Goal: Transaction & Acquisition: Book appointment/travel/reservation

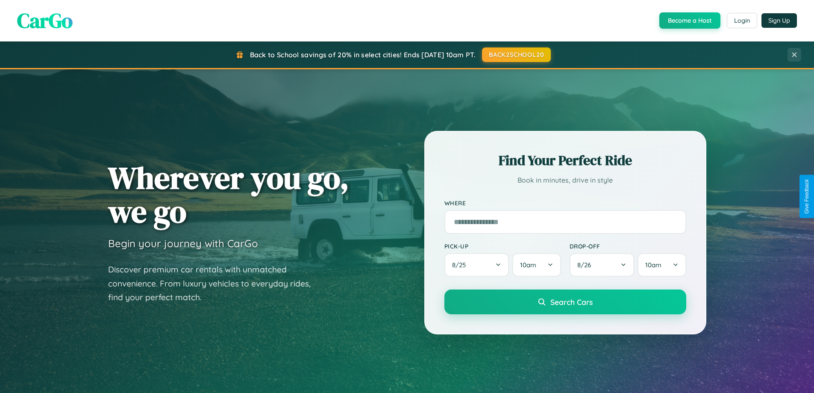
scroll to position [588, 0]
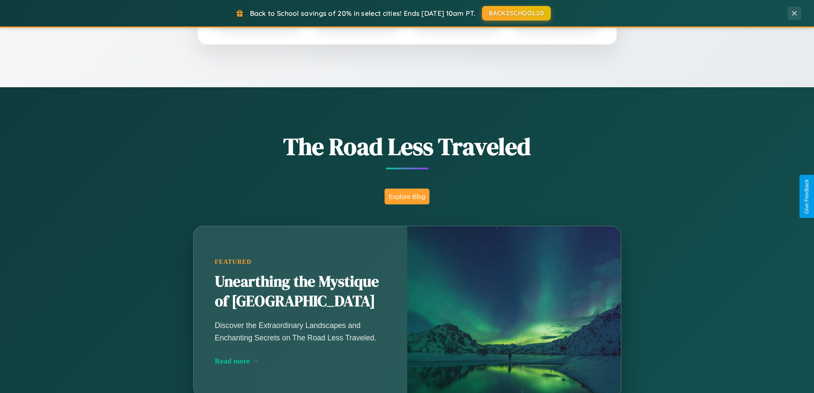
click at [407, 196] on button "Explore Blog" at bounding box center [406, 196] width 45 height 16
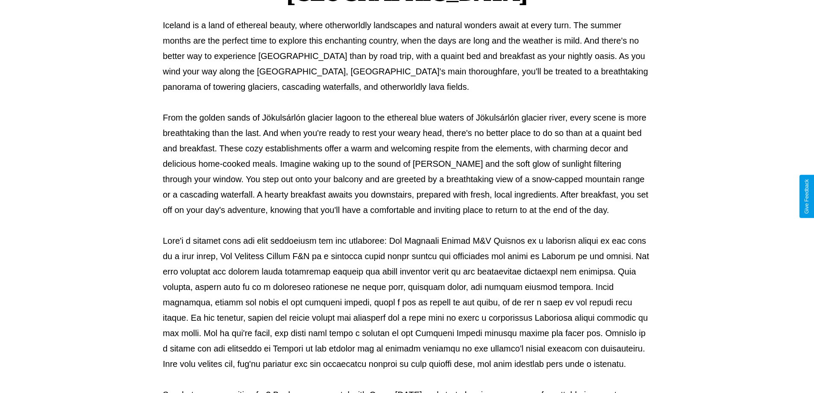
scroll to position [276, 0]
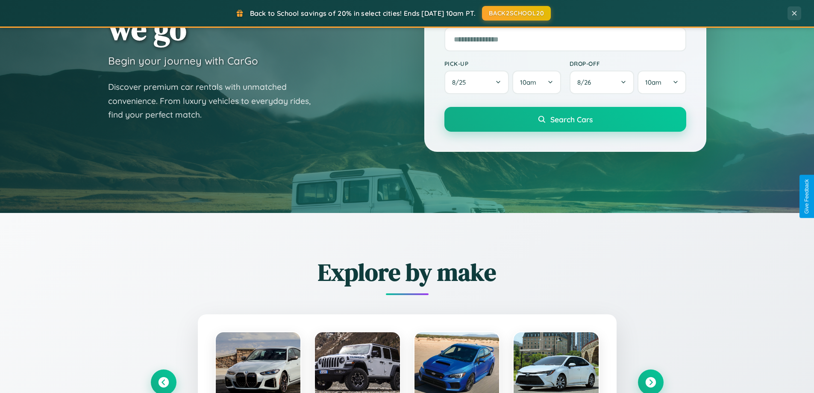
scroll to position [25, 0]
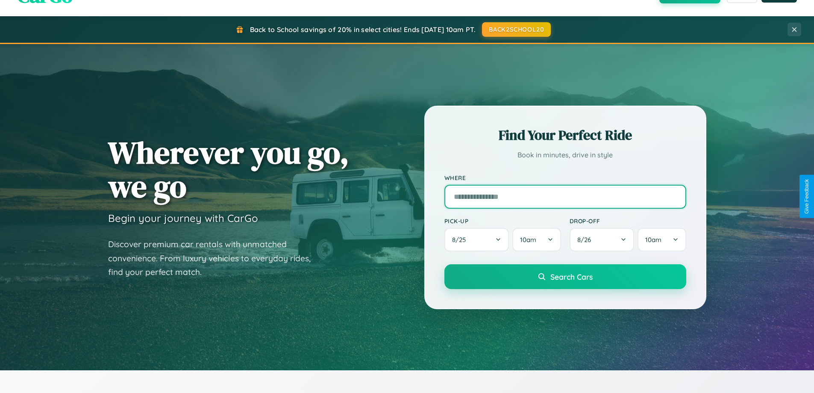
click at [565, 196] on input "text" at bounding box center [565, 197] width 242 height 24
type input "********"
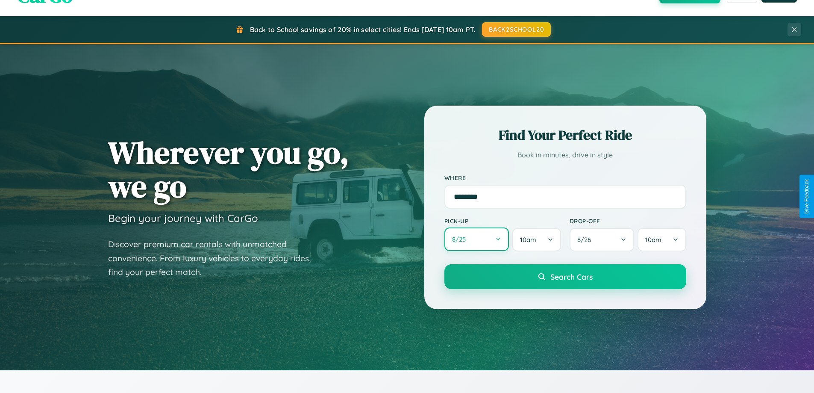
click at [476, 240] on button "8 / 25" at bounding box center [476, 238] width 65 height 23
select select "*"
select select "****"
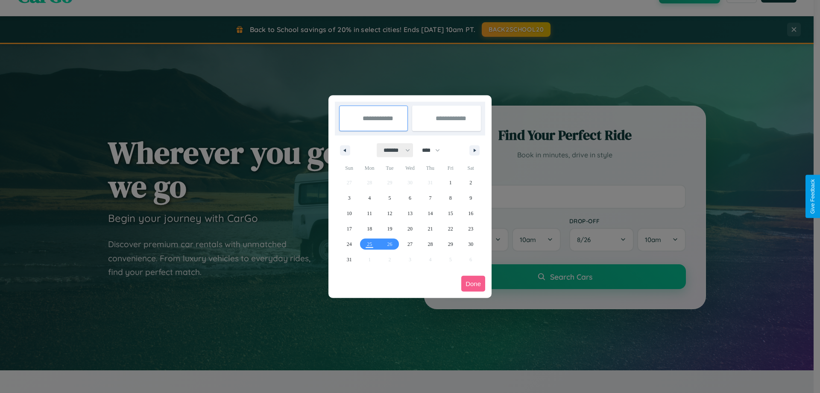
drag, startPoint x: 393, startPoint y: 150, endPoint x: 410, endPoint y: 171, distance: 27.3
click at [393, 150] on select "******* ******** ***** ***** *** **** **** ****** ********* ******* ******** **…" at bounding box center [395, 150] width 36 height 14
select select "*"
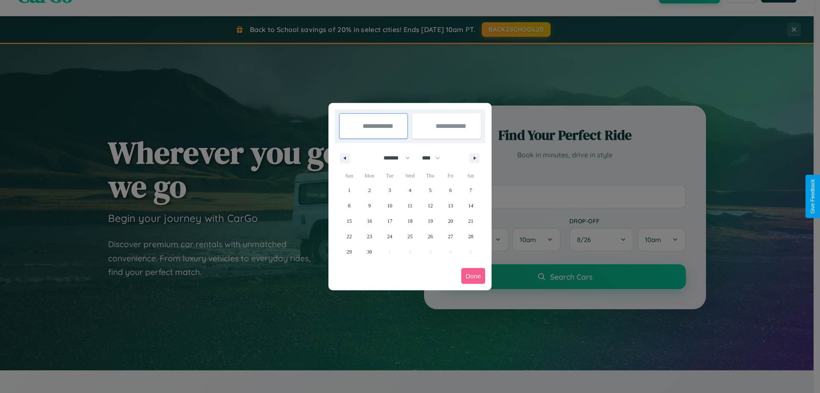
drag, startPoint x: 435, startPoint y: 158, endPoint x: 410, endPoint y: 171, distance: 28.3
click at [435, 158] on select "**** **** **** **** **** **** **** **** **** **** **** **** **** **** **** ****…" at bounding box center [431, 158] width 26 height 14
select select "****"
click at [430, 236] on span "25" at bounding box center [430, 236] width 5 height 15
type input "**********"
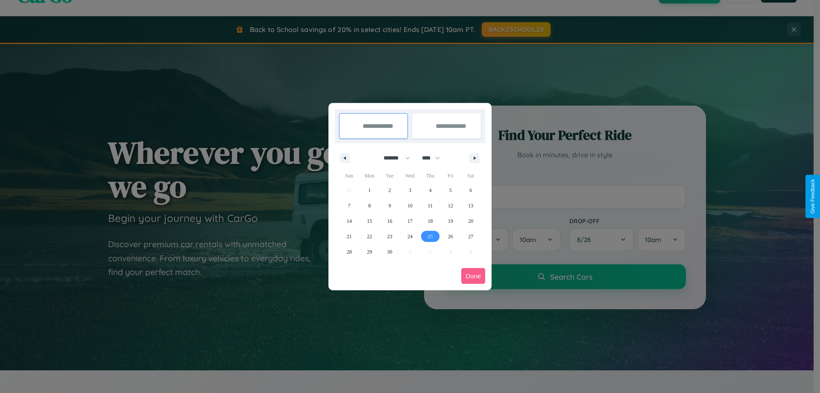
type input "**********"
click at [475, 158] on icon "button" at bounding box center [476, 157] width 4 height 3
select select "*"
click at [349, 205] on span "5" at bounding box center [349, 205] width 3 height 15
type input "**********"
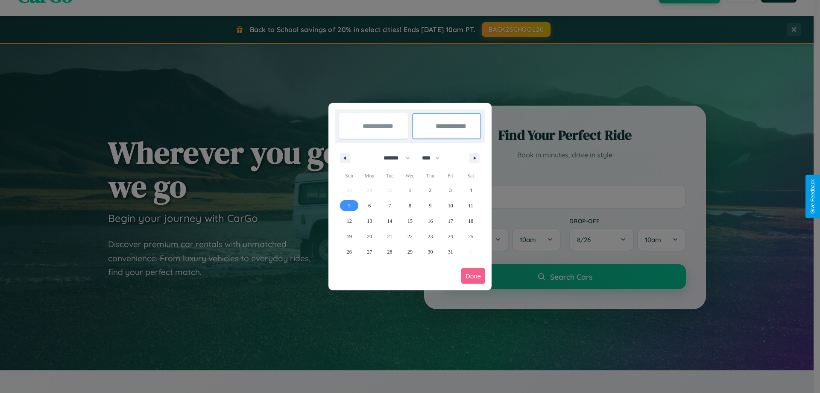
select select "*"
click at [473, 275] on button "Done" at bounding box center [473, 276] width 24 height 16
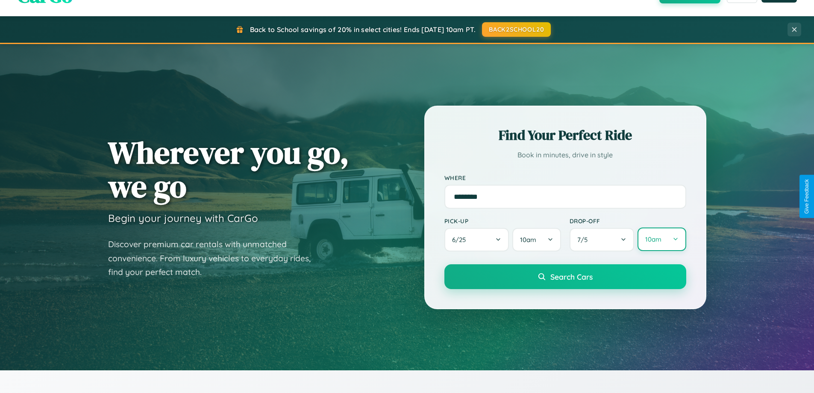
click at [661, 240] on button "10am" at bounding box center [661, 238] width 48 height 23
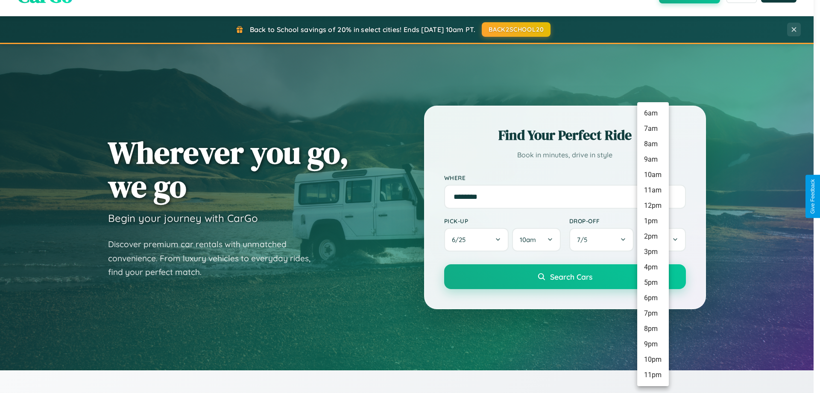
click at [653, 205] on li "12pm" at bounding box center [653, 205] width 32 height 15
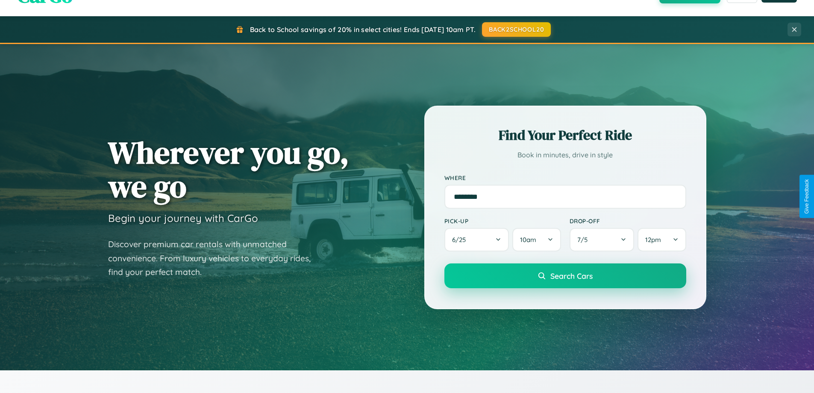
click at [565, 276] on span "Search Cars" at bounding box center [571, 275] width 42 height 9
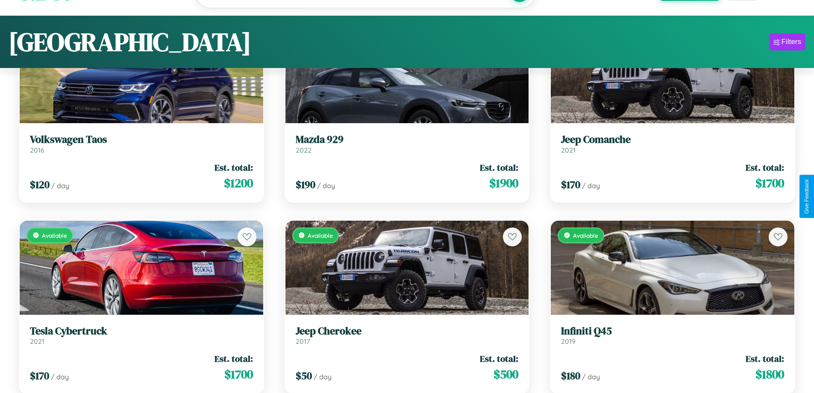
scroll to position [5858, 0]
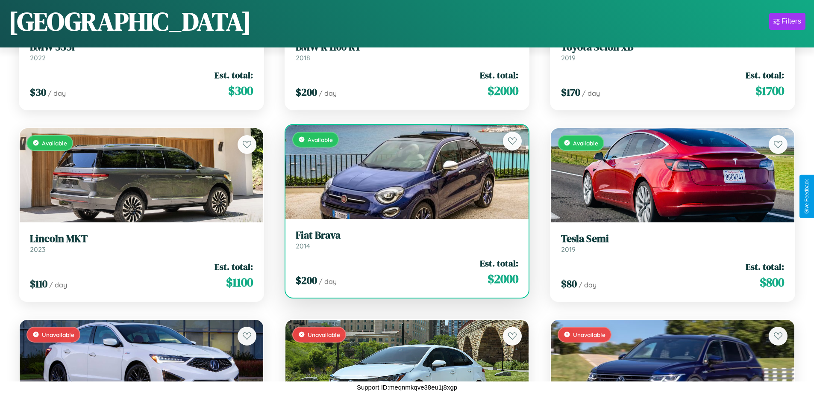
click at [403, 273] on div "$ 200 / day Est. total: $ 2000" at bounding box center [407, 272] width 223 height 30
click at [403, 272] on div "$ 200 / day Est. total: $ 2000" at bounding box center [407, 272] width 223 height 30
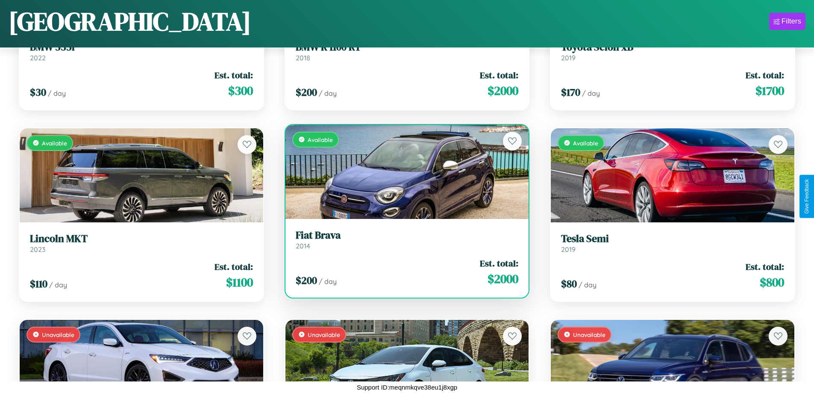
click at [403, 272] on div "$ 200 / day Est. total: $ 2000" at bounding box center [407, 272] width 223 height 30
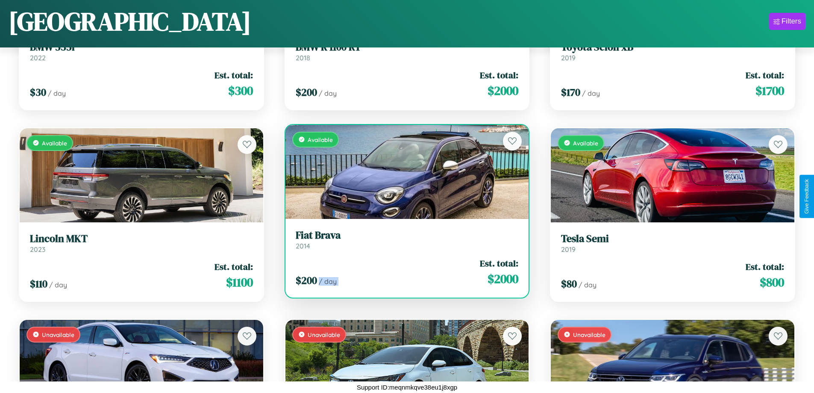
click at [403, 272] on div "$ 200 / day Est. total: $ 2000" at bounding box center [407, 272] width 223 height 30
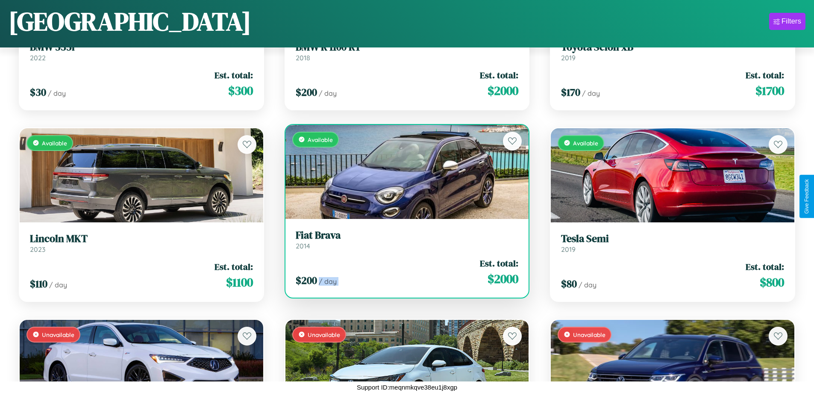
click at [403, 272] on div "$ 200 / day Est. total: $ 2000" at bounding box center [407, 272] width 223 height 30
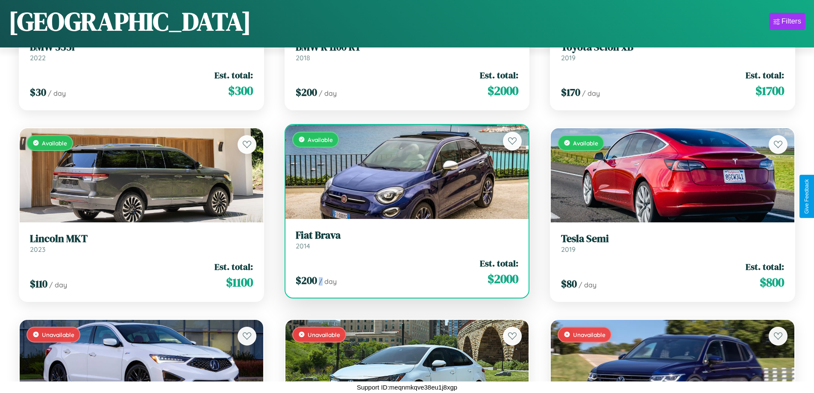
click at [403, 272] on div "$ 200 / day Est. total: $ 2000" at bounding box center [407, 272] width 223 height 30
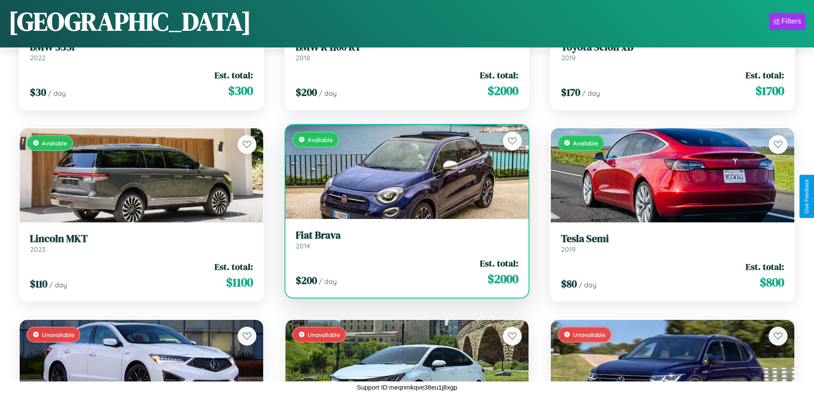
click at [403, 239] on h3 "Fiat Brava" at bounding box center [407, 235] width 223 height 12
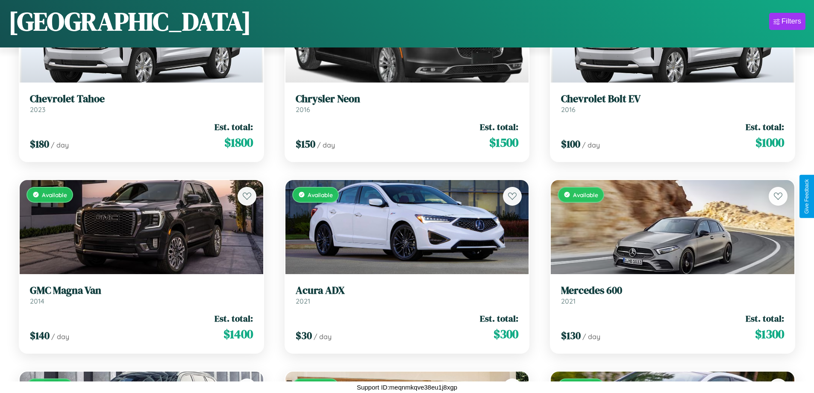
scroll to position [1841, 0]
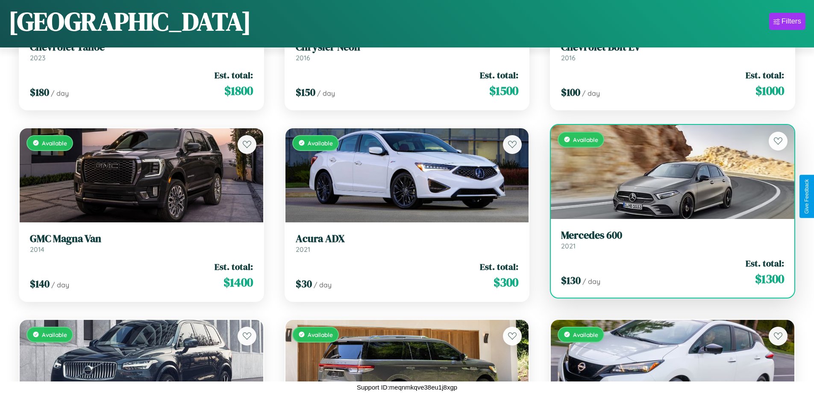
click at [667, 171] on div "Available" at bounding box center [672, 172] width 243 height 94
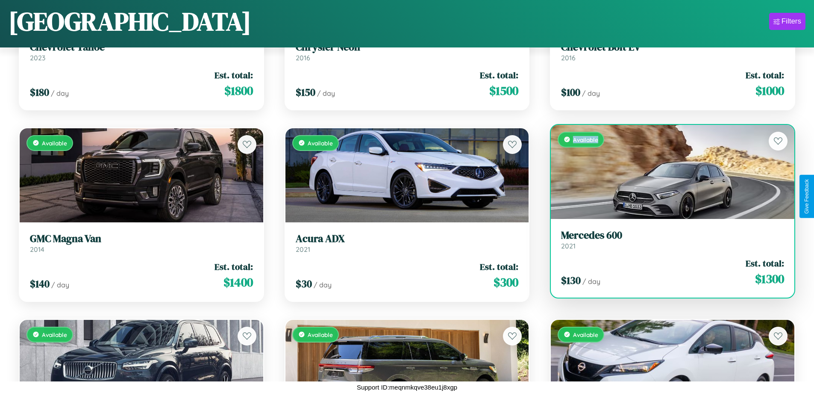
click at [667, 171] on div "Available" at bounding box center [672, 172] width 243 height 94
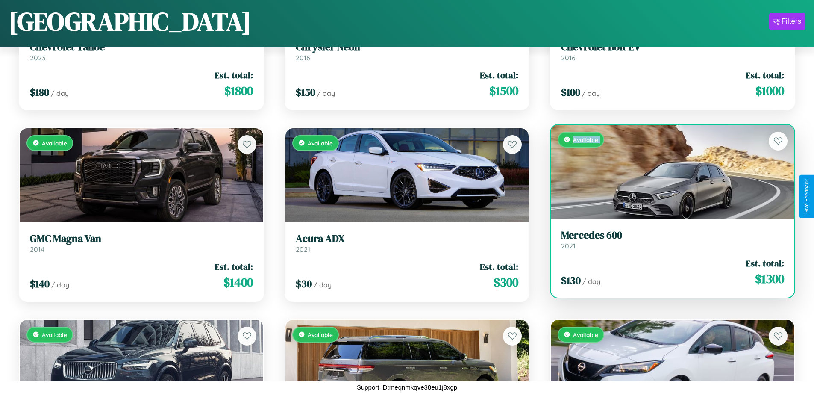
click at [667, 171] on div "Available" at bounding box center [672, 172] width 243 height 94
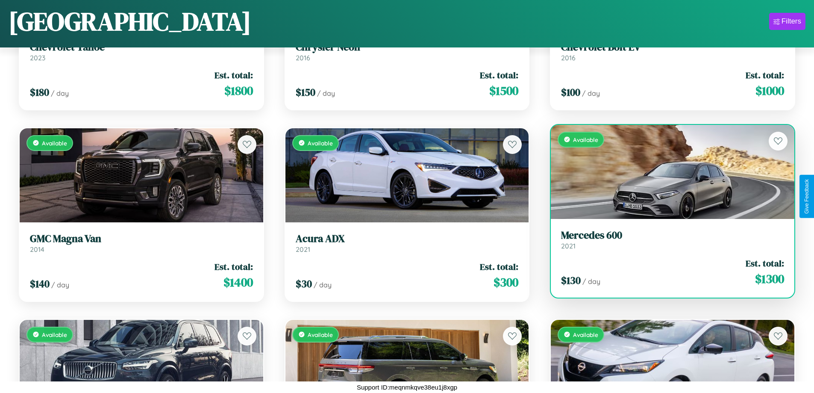
click at [667, 171] on div "Available" at bounding box center [672, 172] width 243 height 94
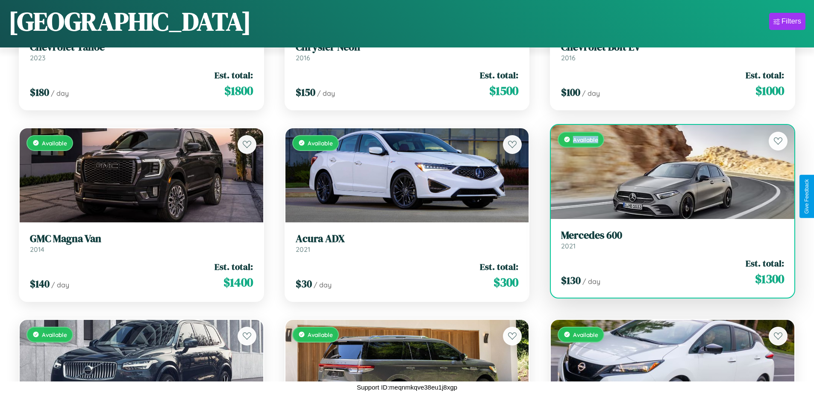
click at [667, 171] on div "Available" at bounding box center [672, 172] width 243 height 94
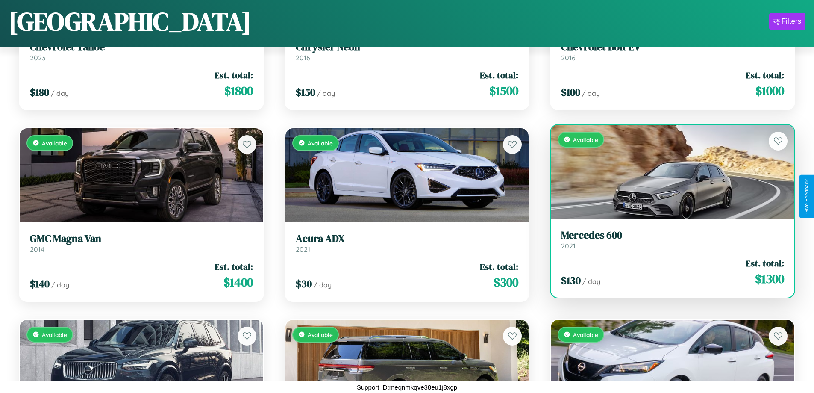
click at [667, 239] on h3 "Mercedes 600" at bounding box center [672, 235] width 223 height 12
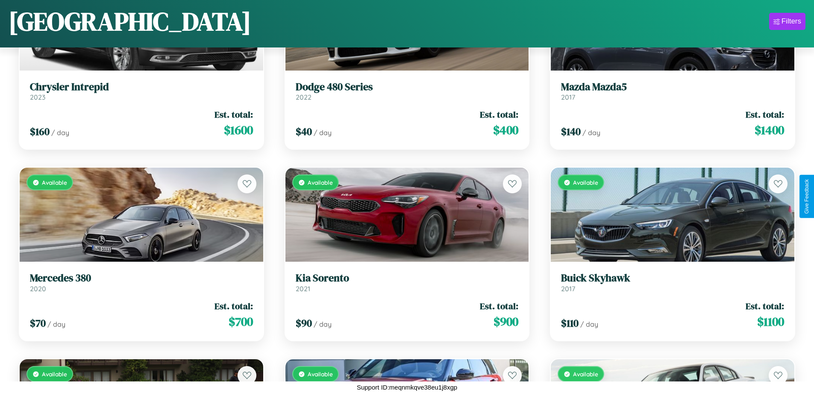
scroll to position [4519, 0]
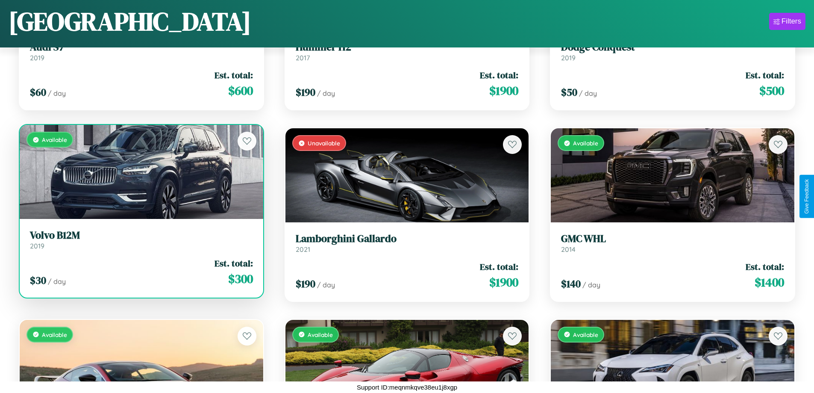
click at [140, 239] on h3 "Volvo B12M" at bounding box center [141, 235] width 223 height 12
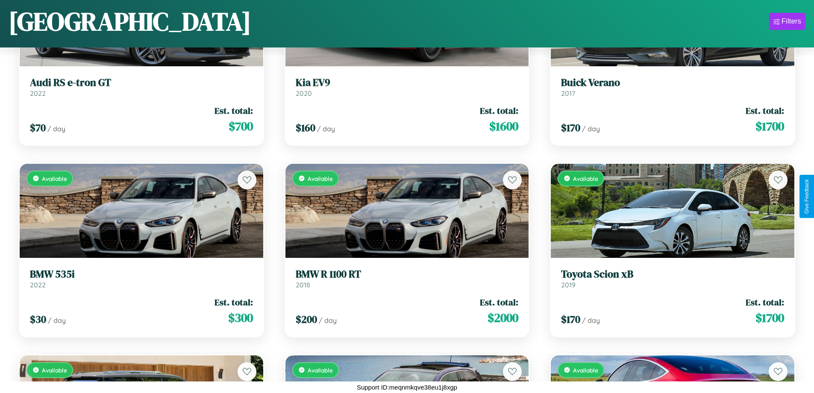
scroll to position [6432, 0]
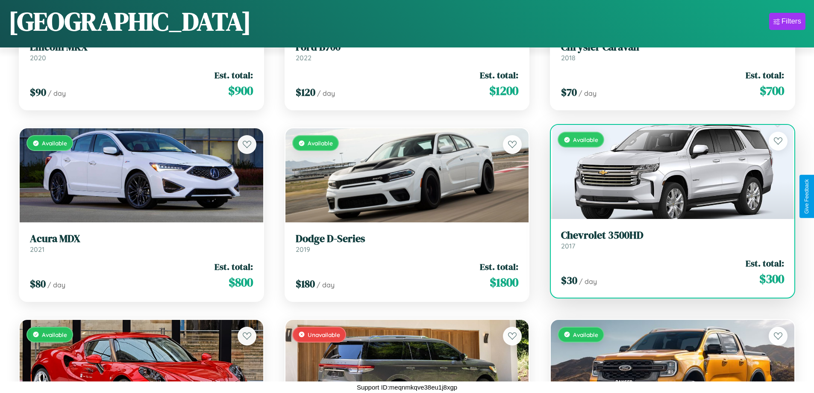
click at [667, 240] on h3 "Chevrolet 3500HD" at bounding box center [672, 235] width 223 height 12
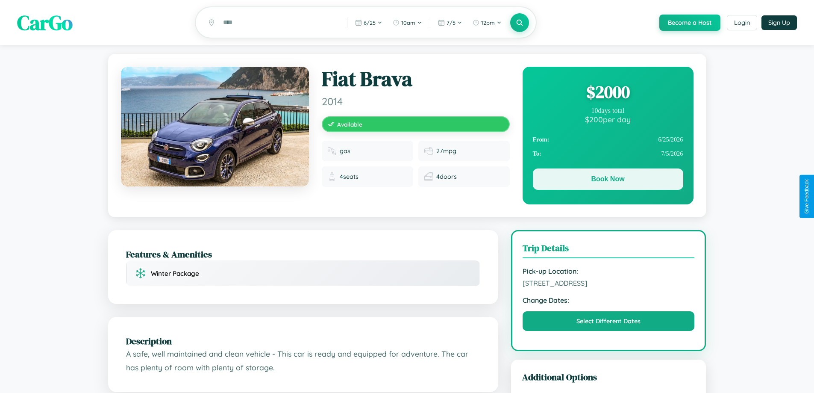
click at [607, 180] on button "Book Now" at bounding box center [608, 178] width 150 height 21
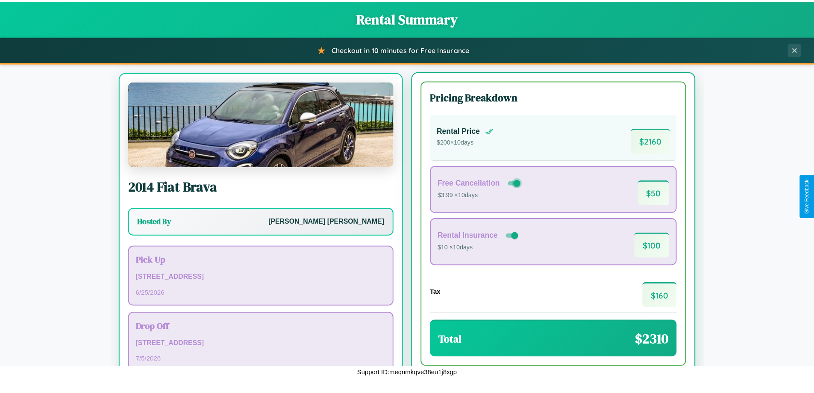
scroll to position [40, 0]
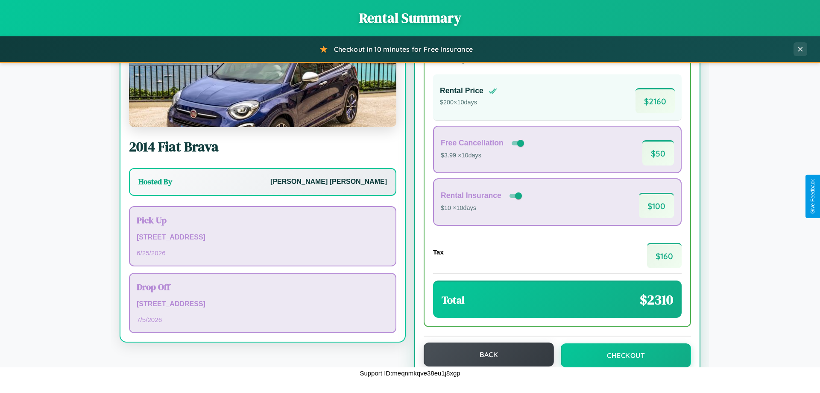
click at [485, 354] on button "Back" at bounding box center [489, 354] width 130 height 24
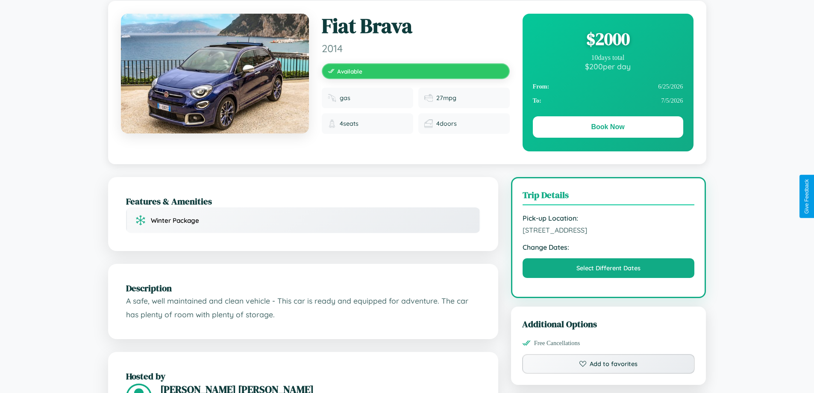
scroll to position [92, 0]
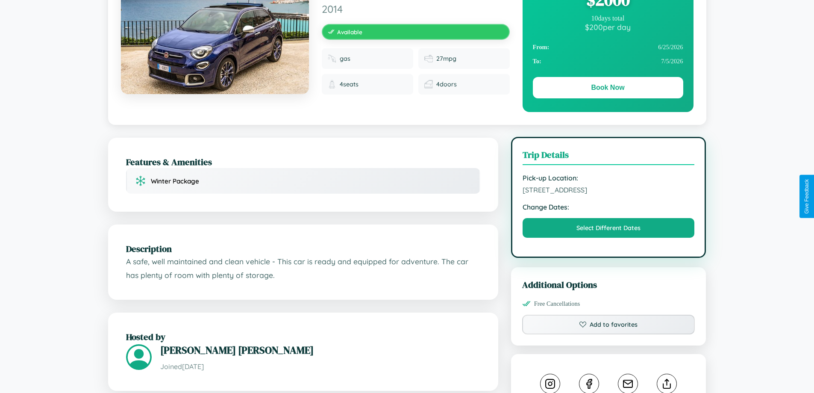
click at [608, 194] on span "[STREET_ADDRESS]" at bounding box center [608, 189] width 172 height 9
click at [608, 194] on span "7928 Oak Street Brisbane Queensland 53262 Australia" at bounding box center [608, 189] width 172 height 9
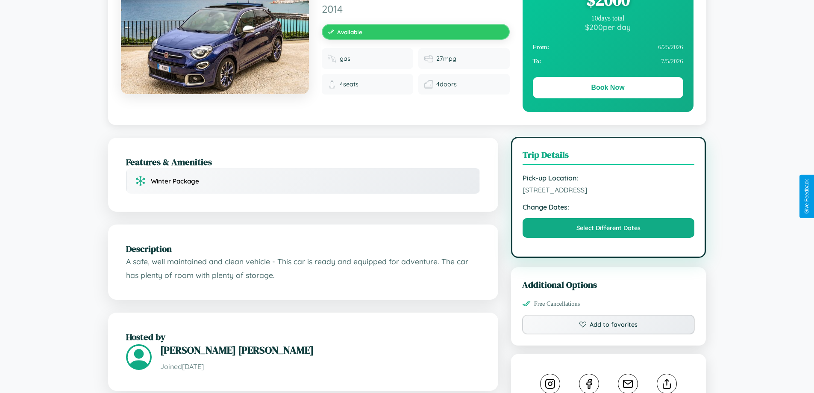
click at [608, 194] on span "7928 Oak Street Brisbane Queensland 53262 Australia" at bounding box center [608, 189] width 172 height 9
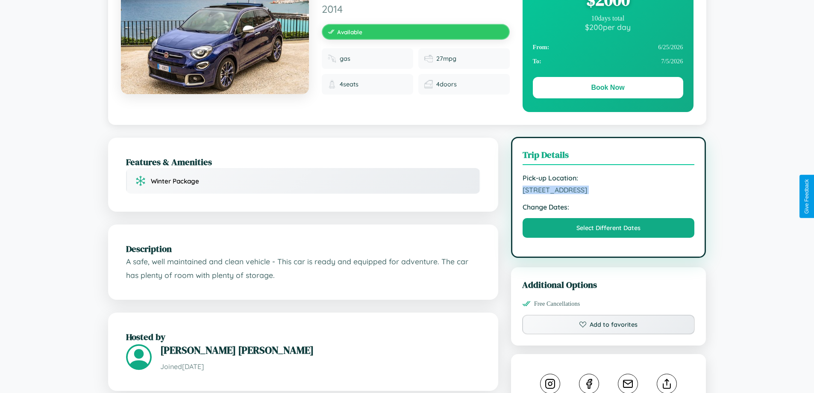
click at [608, 194] on span "7928 Oak Street Brisbane Queensland 53262 Australia" at bounding box center [608, 189] width 172 height 9
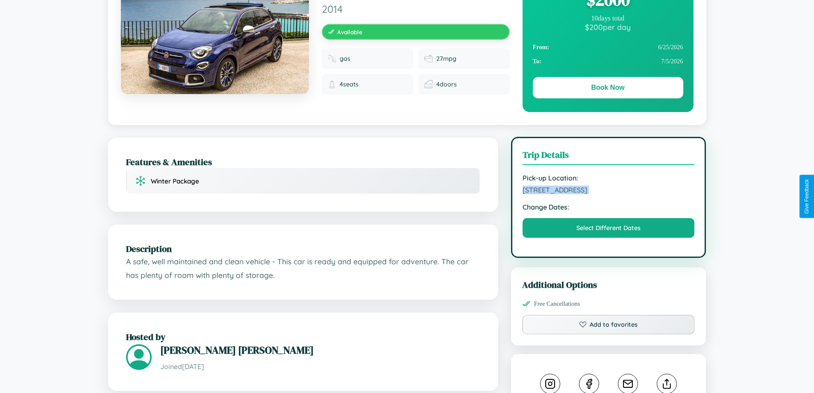
click at [608, 194] on span "7928 Oak Street Brisbane Queensland 53262 Australia" at bounding box center [608, 189] width 172 height 9
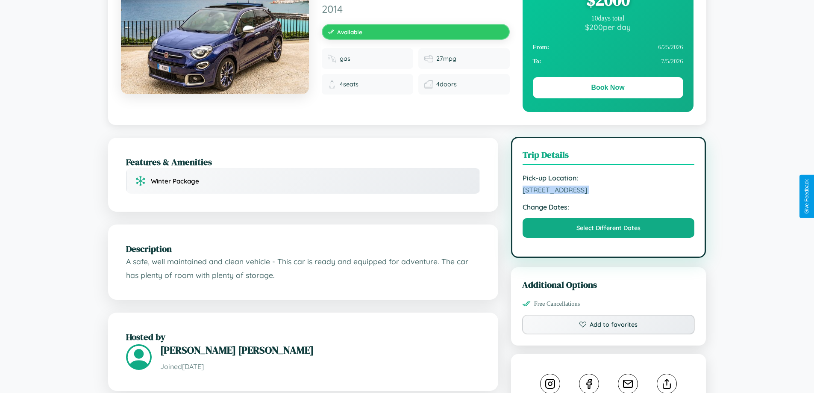
click at [608, 194] on span "7928 Oak Street Brisbane Queensland 53262 Australia" at bounding box center [608, 189] width 172 height 9
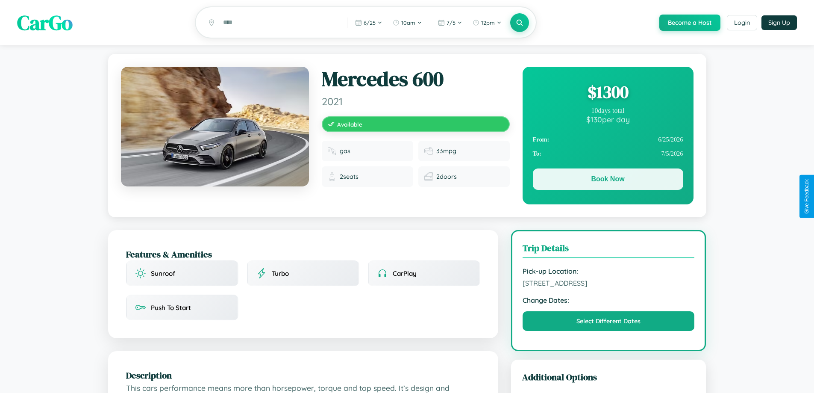
click at [607, 181] on button "Book Now" at bounding box center [608, 178] width 150 height 21
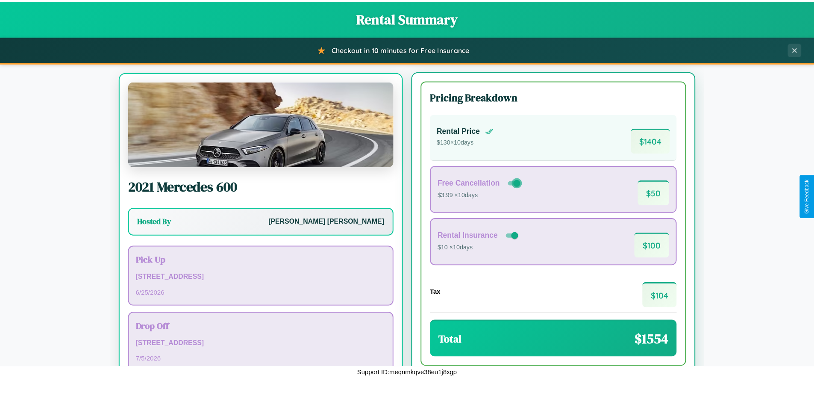
scroll to position [40, 0]
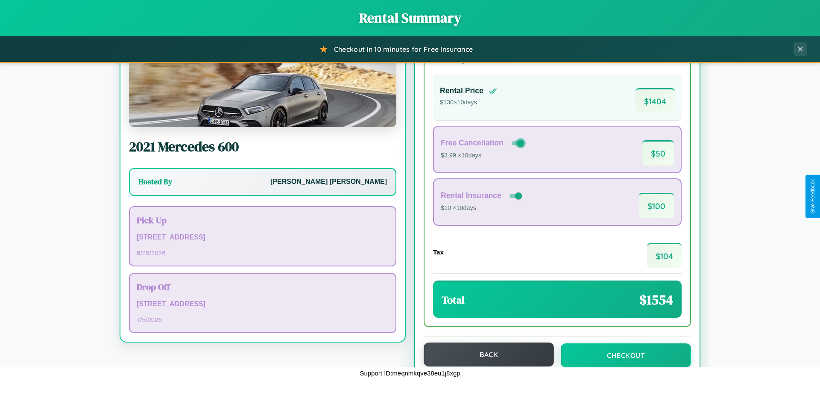
click at [485, 354] on button "Back" at bounding box center [489, 354] width 130 height 24
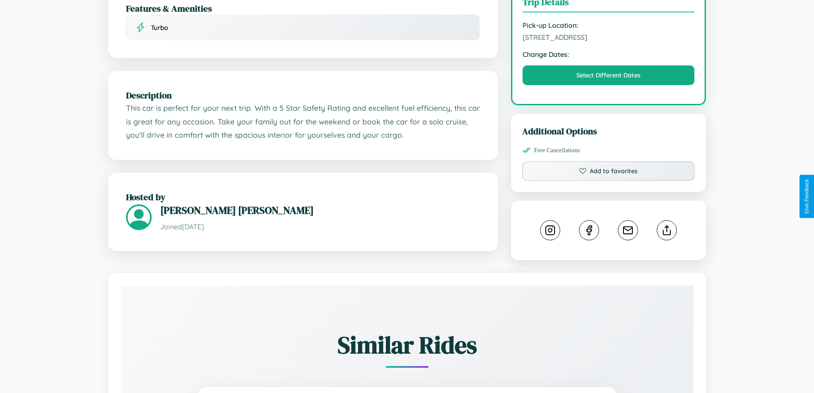
scroll to position [289, 0]
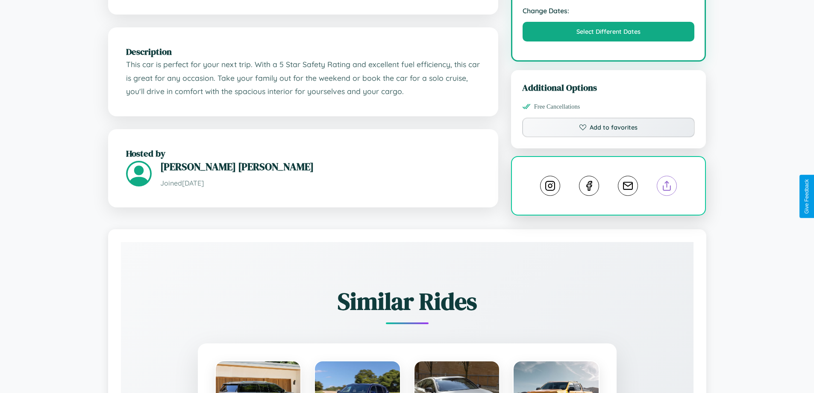
click at [667, 187] on line at bounding box center [667, 184] width 0 height 6
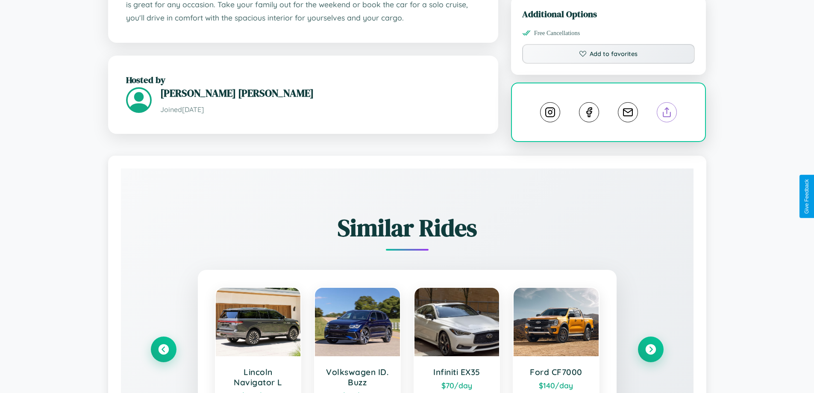
scroll to position [484, 0]
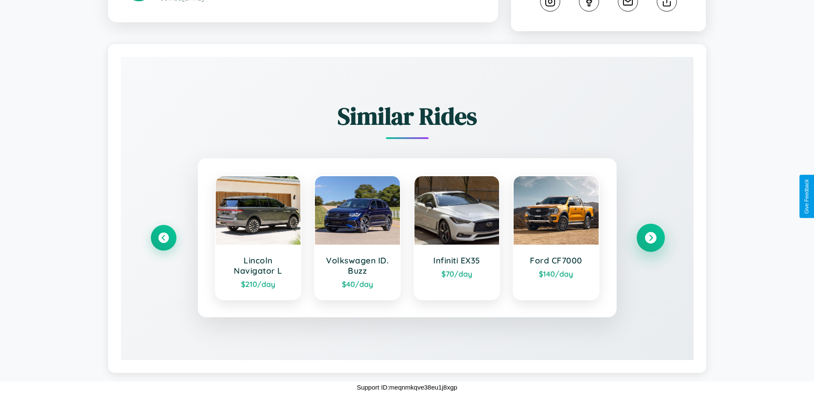
click at [650, 237] on icon at bounding box center [651, 238] width 12 height 12
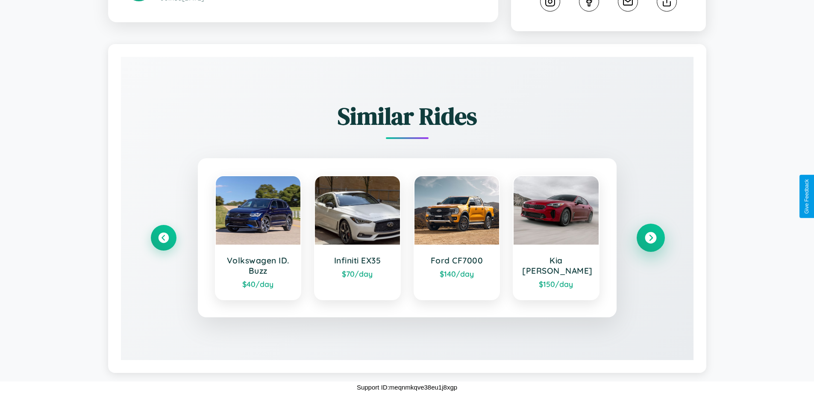
click at [650, 237] on icon at bounding box center [651, 238] width 12 height 12
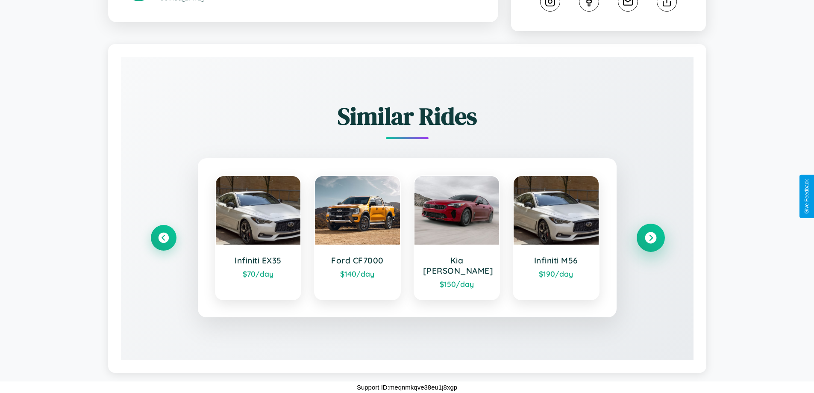
scroll to position [474, 0]
click at [650, 243] on icon at bounding box center [651, 238] width 12 height 12
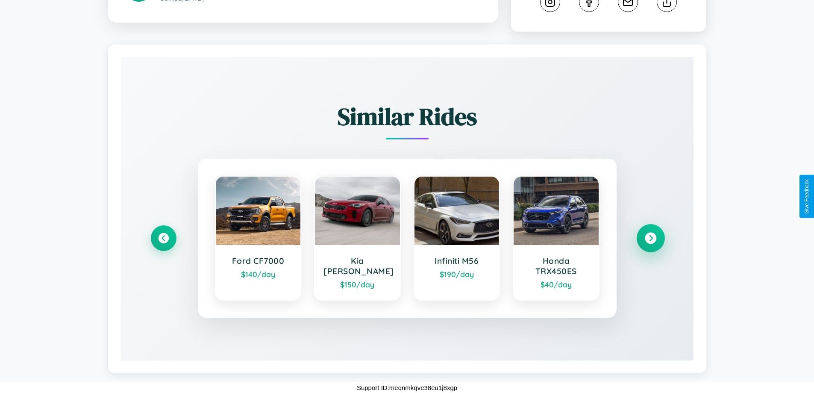
scroll to position [484, 0]
click at [163, 237] on icon at bounding box center [164, 238] width 12 height 12
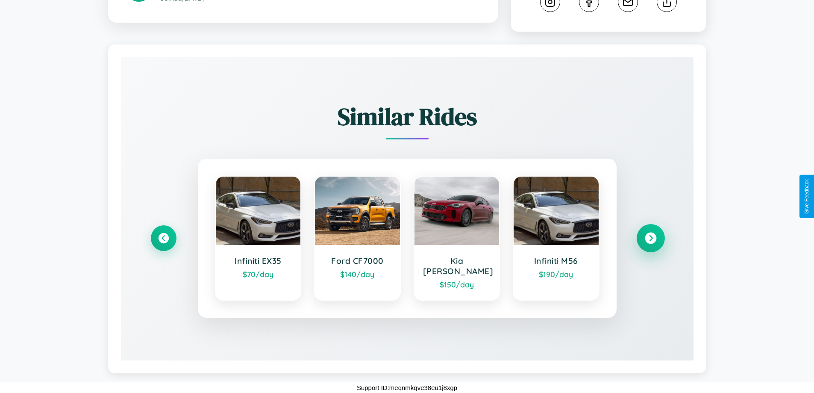
click at [650, 242] on icon at bounding box center [651, 238] width 12 height 12
